Goal: Information Seeking & Learning: Learn about a topic

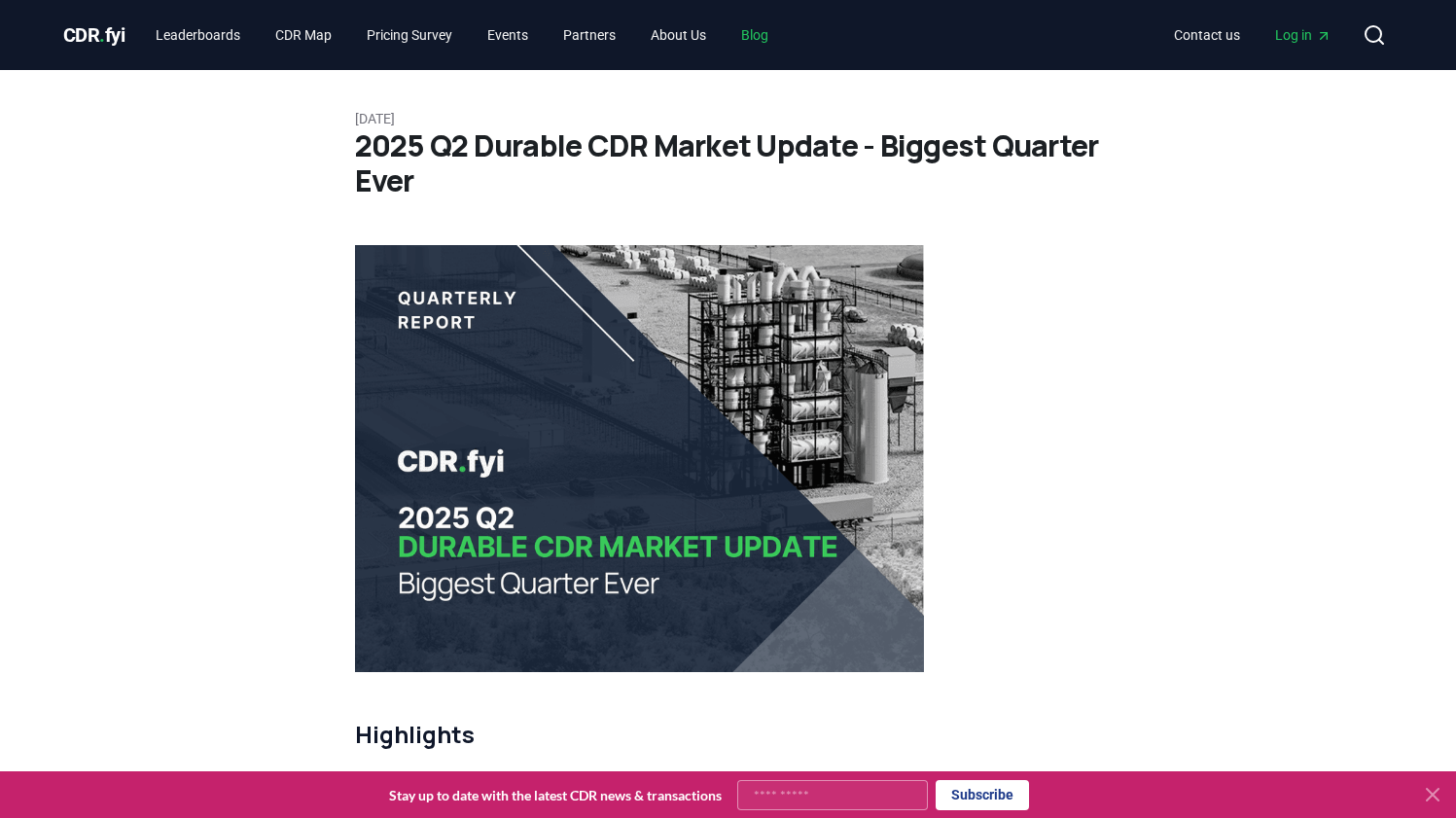
click at [775, 34] on link "Blog" at bounding box center [755, 35] width 58 height 35
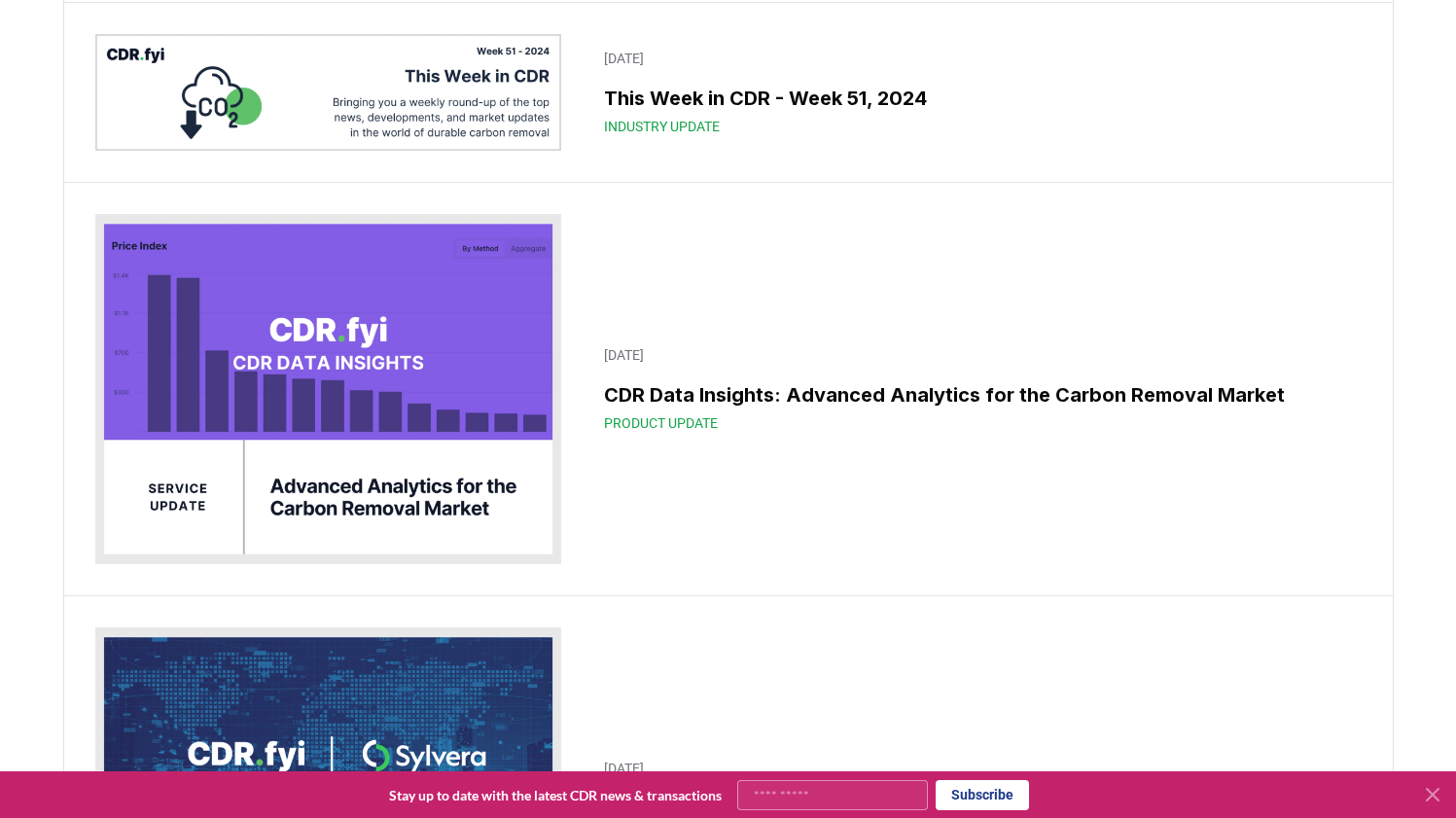
scroll to position [14421, 0]
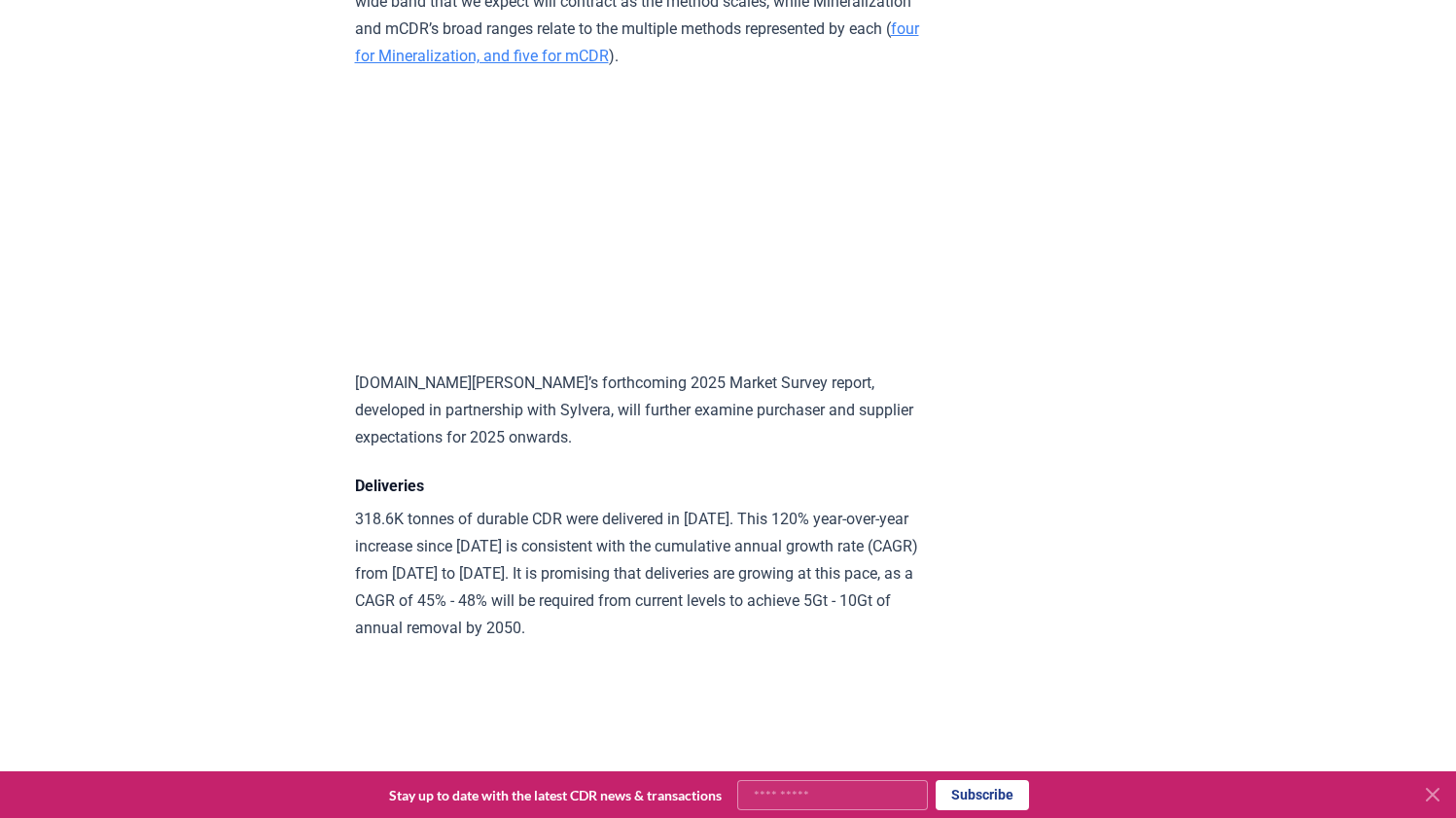
scroll to position [9584, 0]
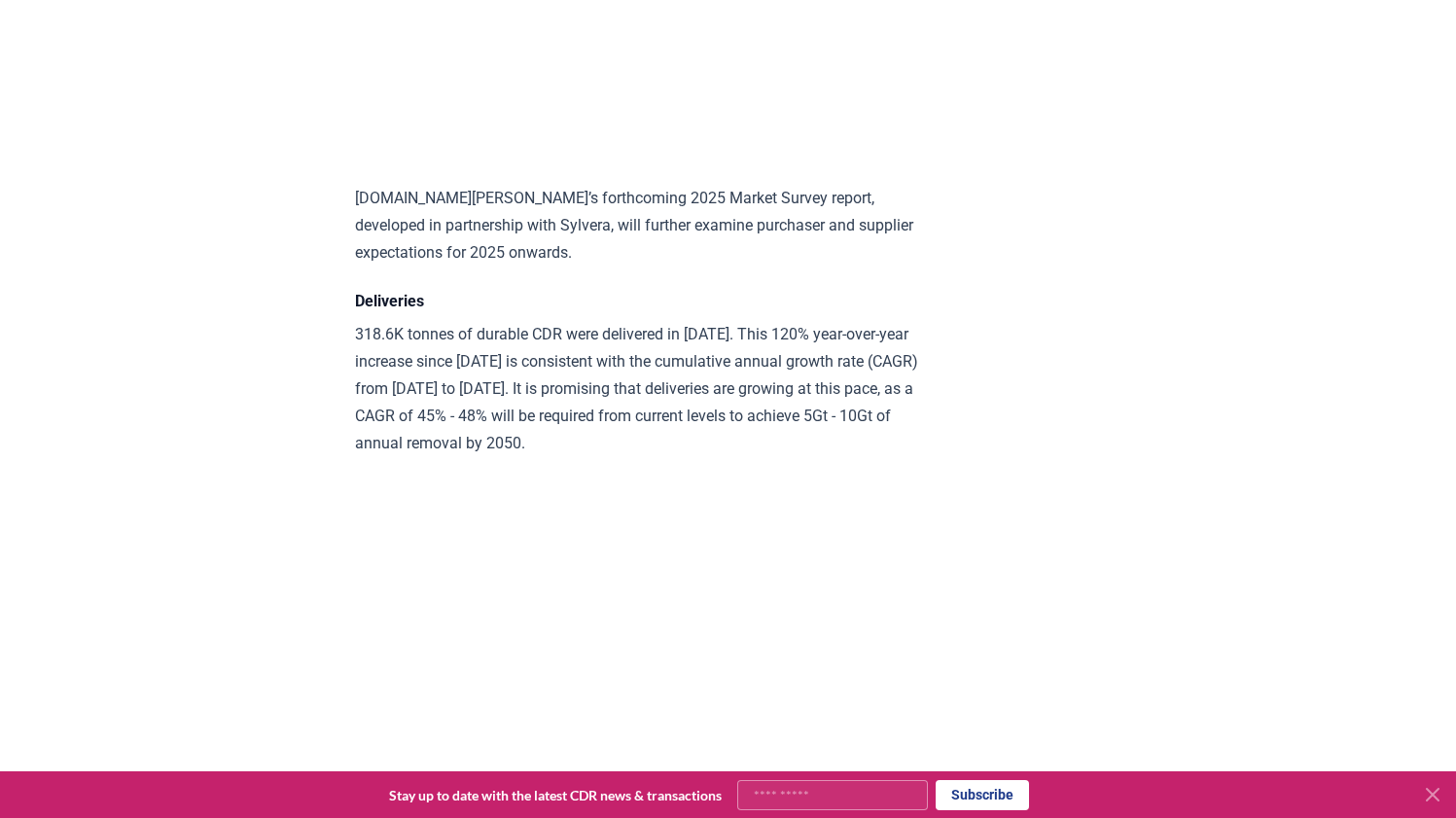
drag, startPoint x: 668, startPoint y: 527, endPoint x: 462, endPoint y: 547, distance: 207.0
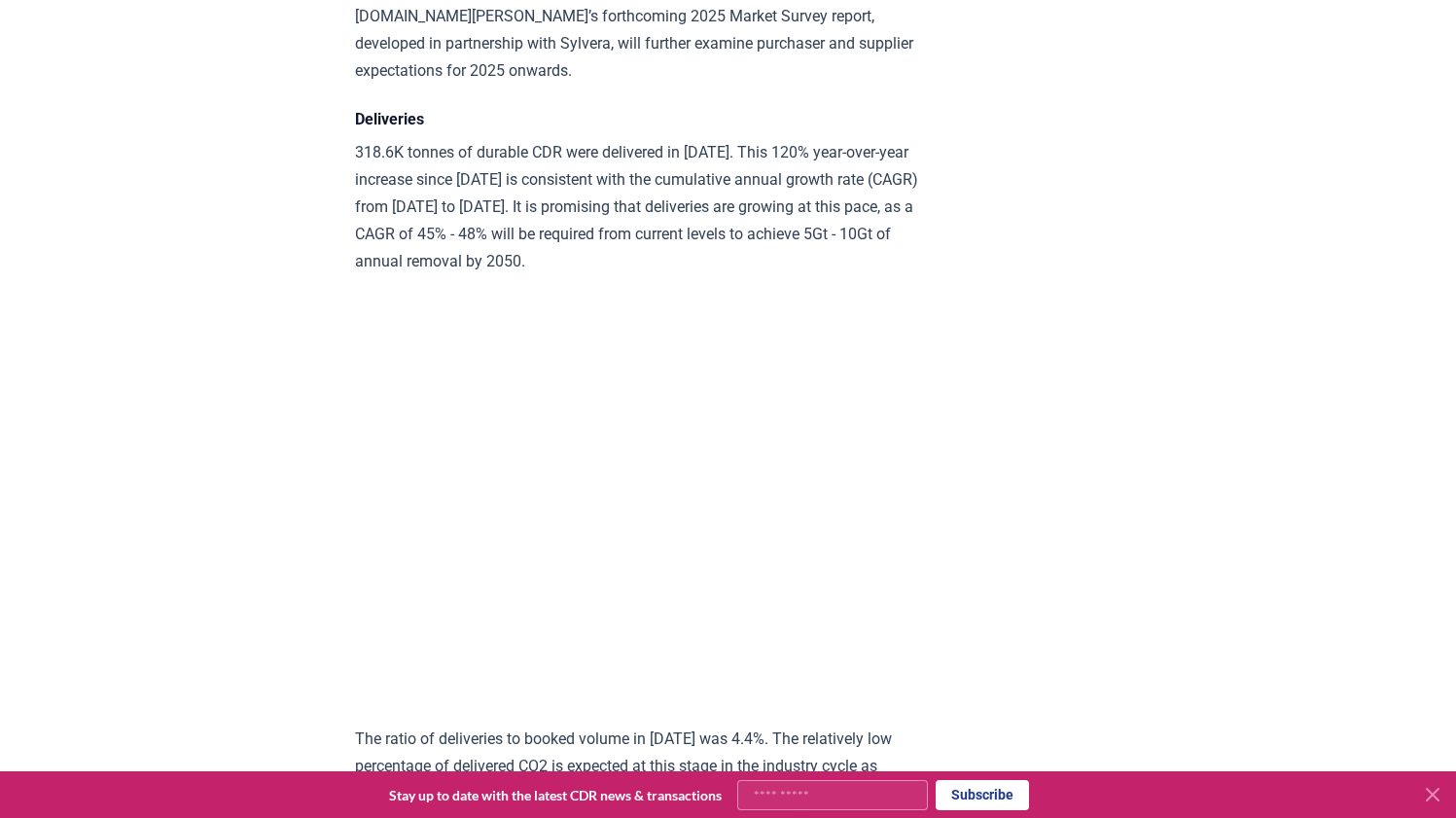
copy p "With Biochar representing 86% of delivery volume in [DATE]"
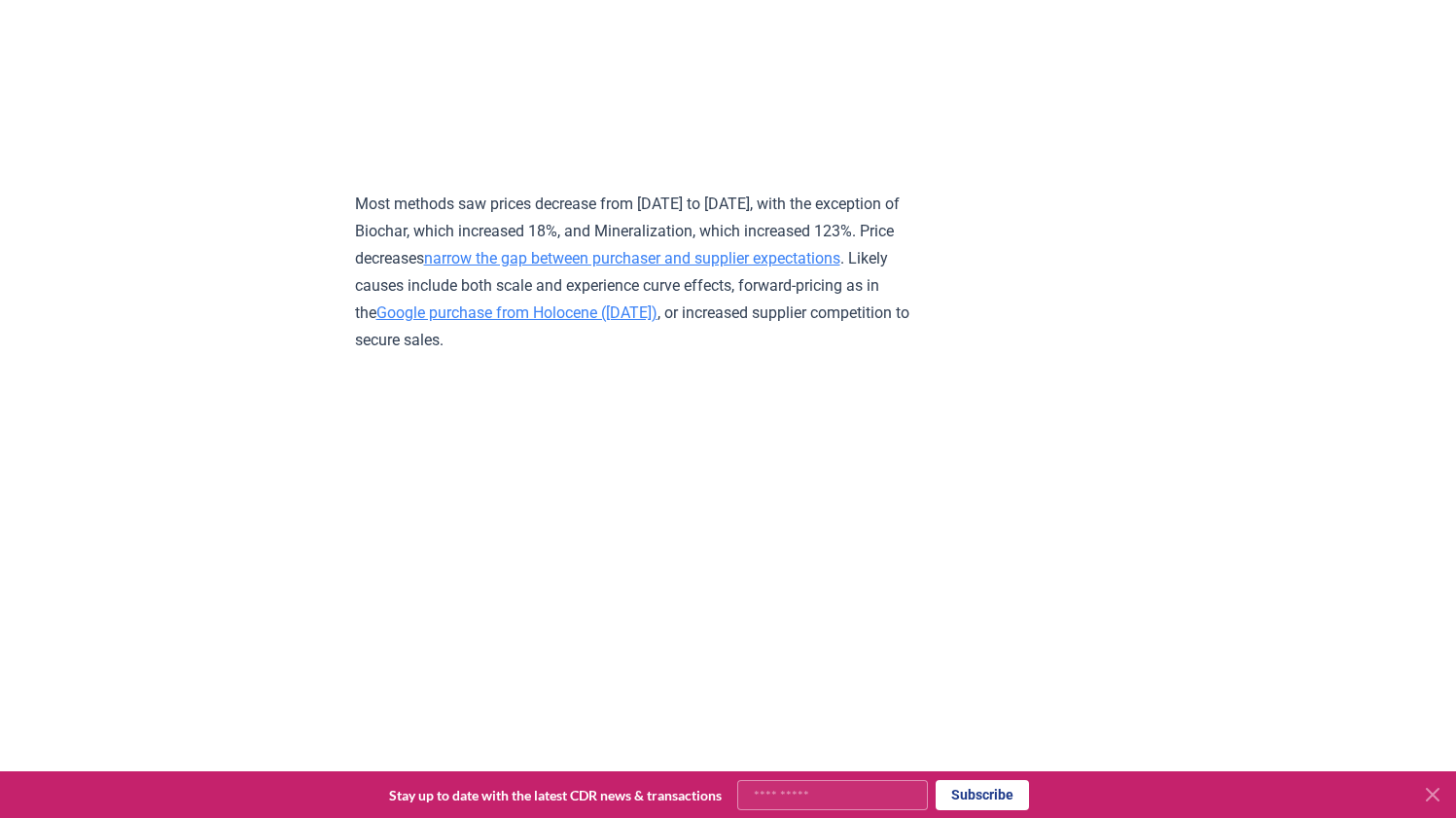
scroll to position [9706, 0]
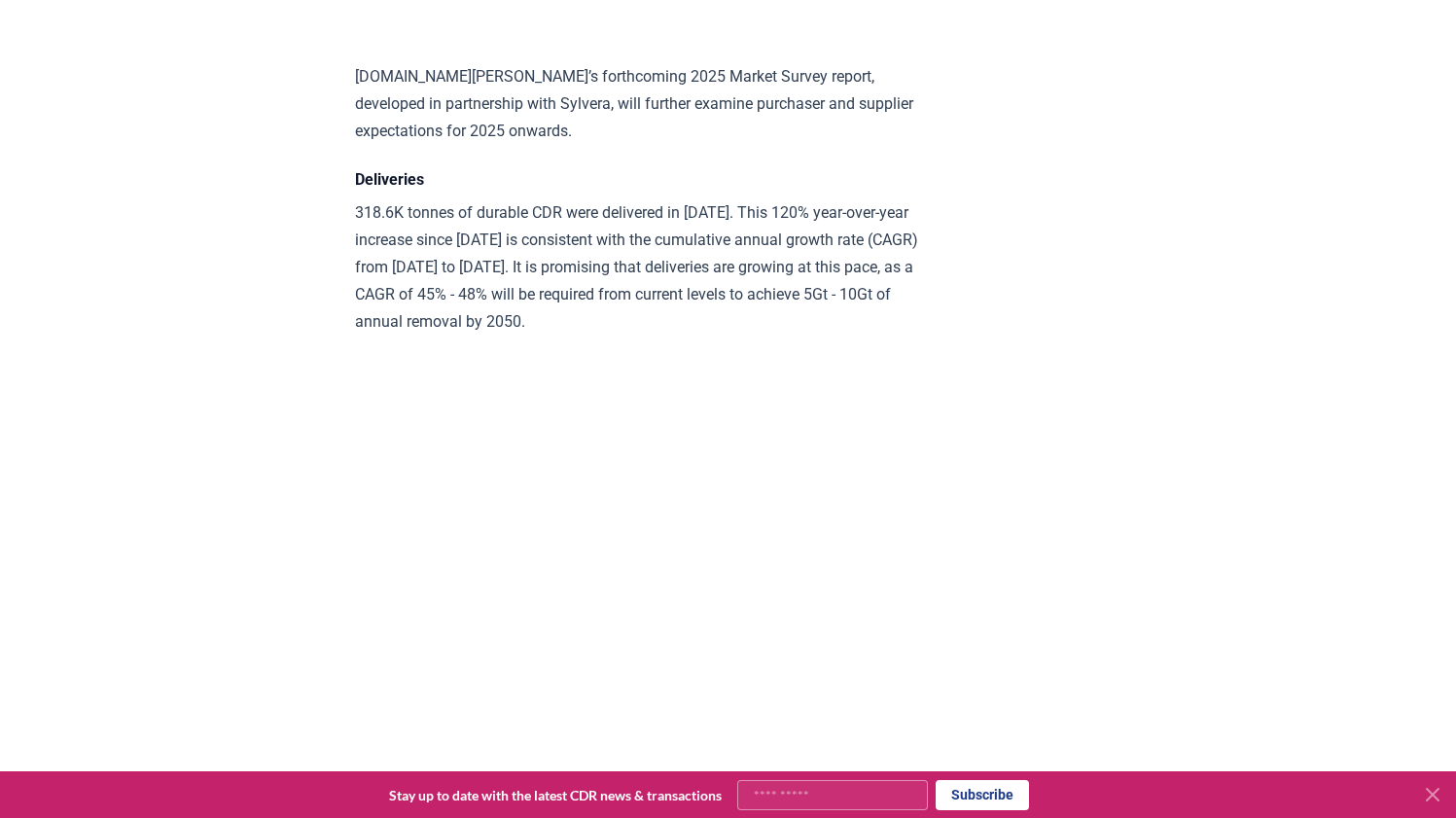
drag, startPoint x: 761, startPoint y: 407, endPoint x: 461, endPoint y: 437, distance: 301.5
copy p "representing 86% of delivery volume in [DATE]"
